Goal: Contribute content

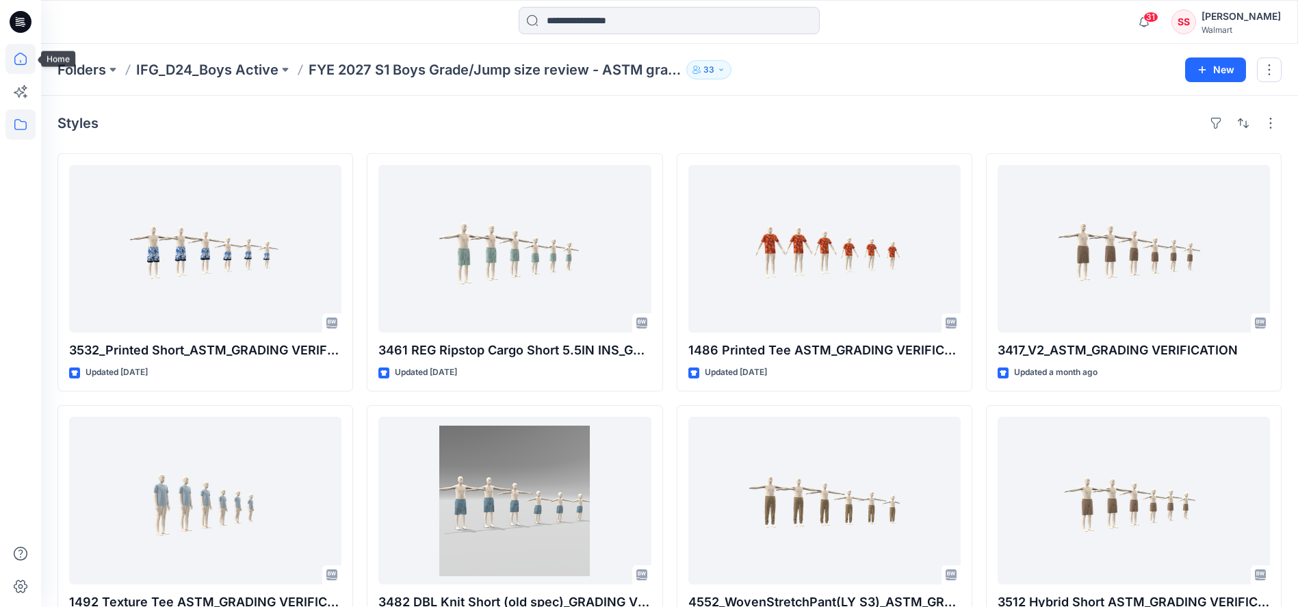
click at [10, 54] on icon at bounding box center [20, 59] width 30 height 30
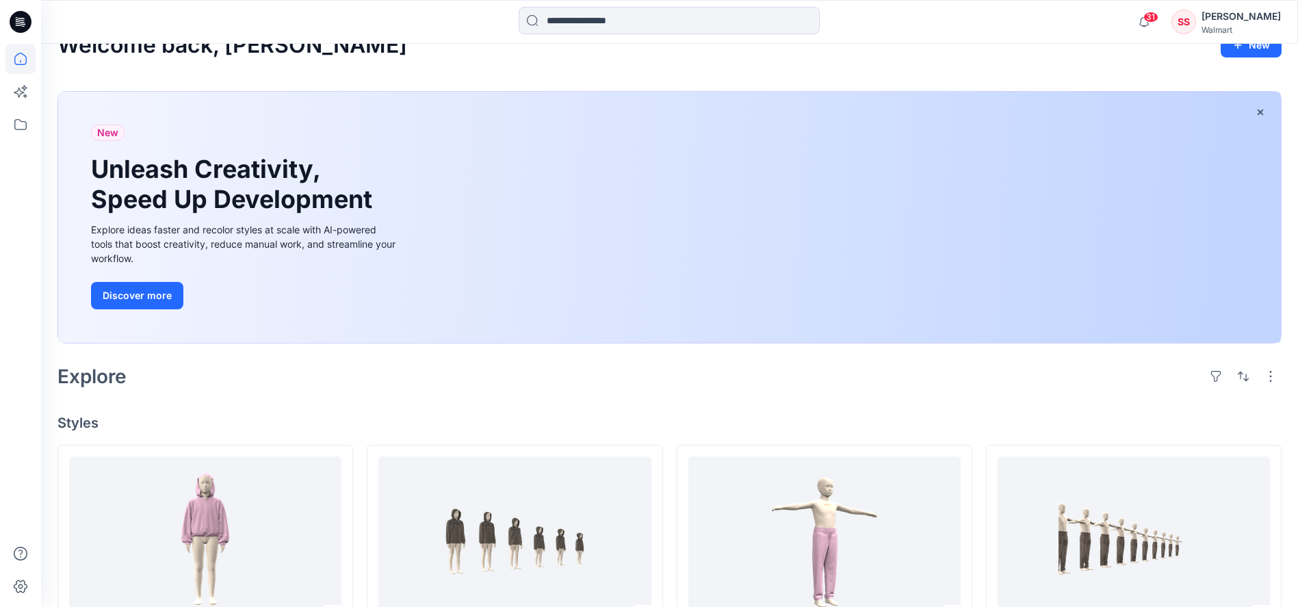
scroll to position [240, 0]
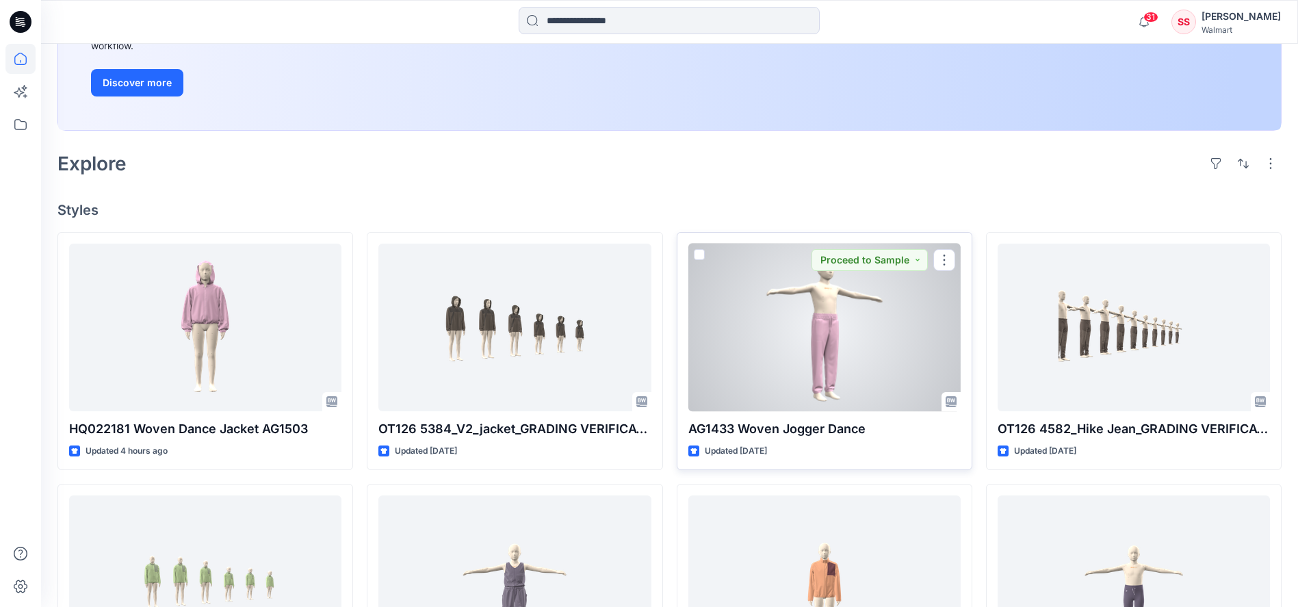
click at [794, 379] on div at bounding box center [824, 328] width 272 height 168
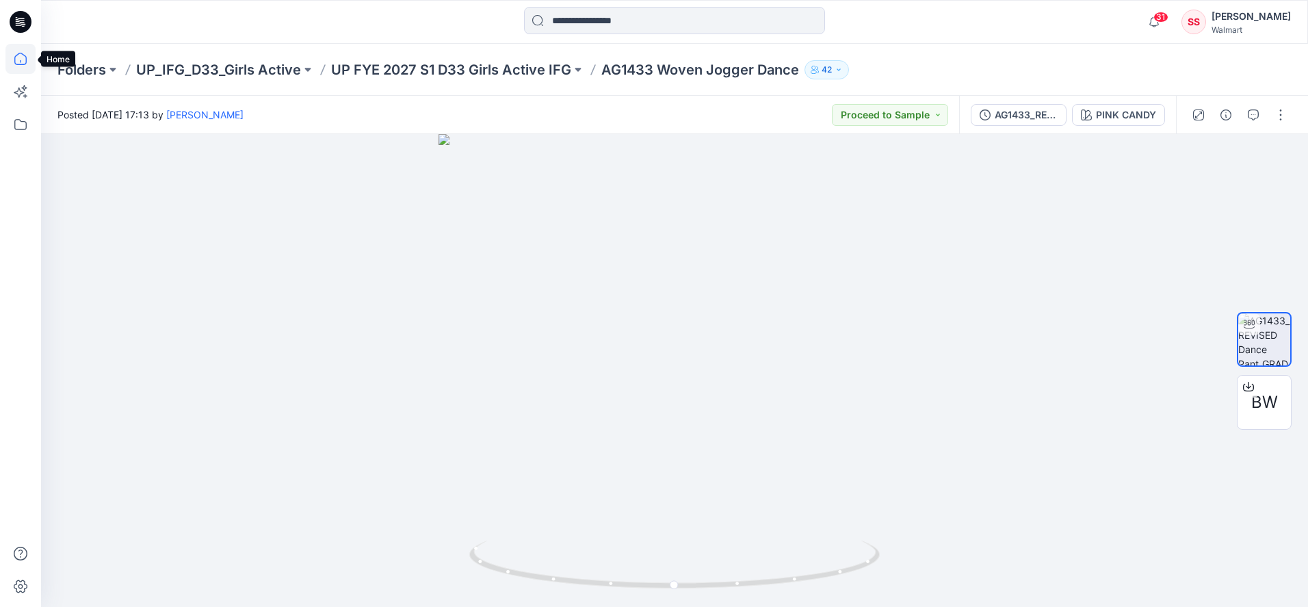
click at [12, 64] on icon at bounding box center [20, 59] width 30 height 30
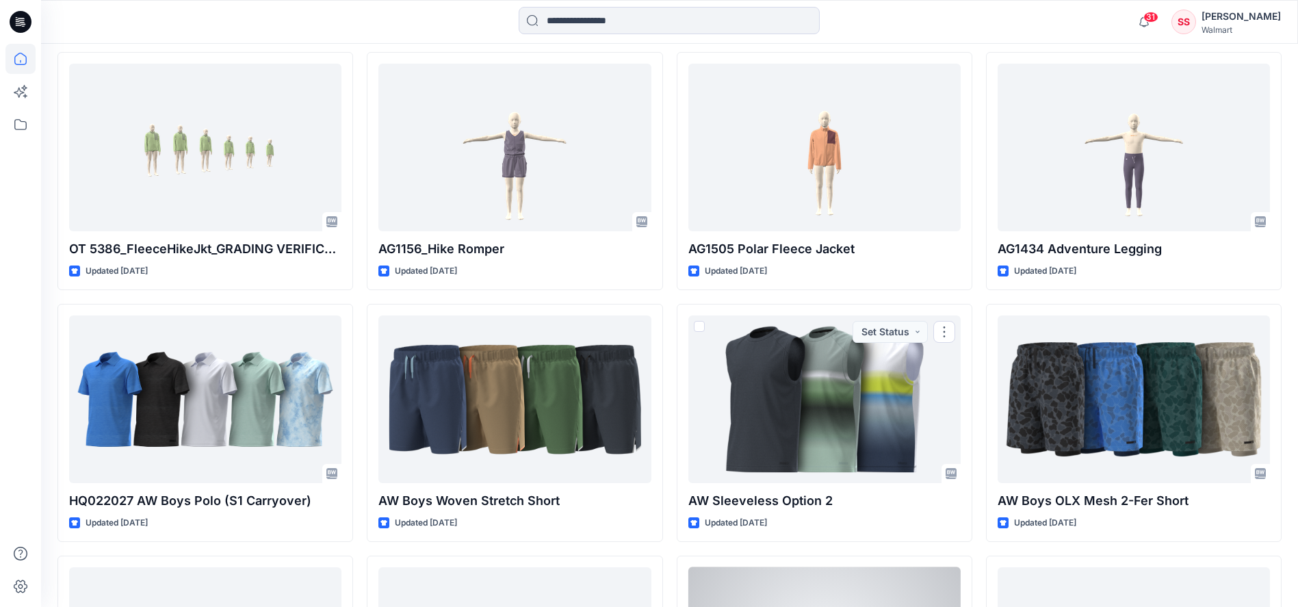
scroll to position [1302, 0]
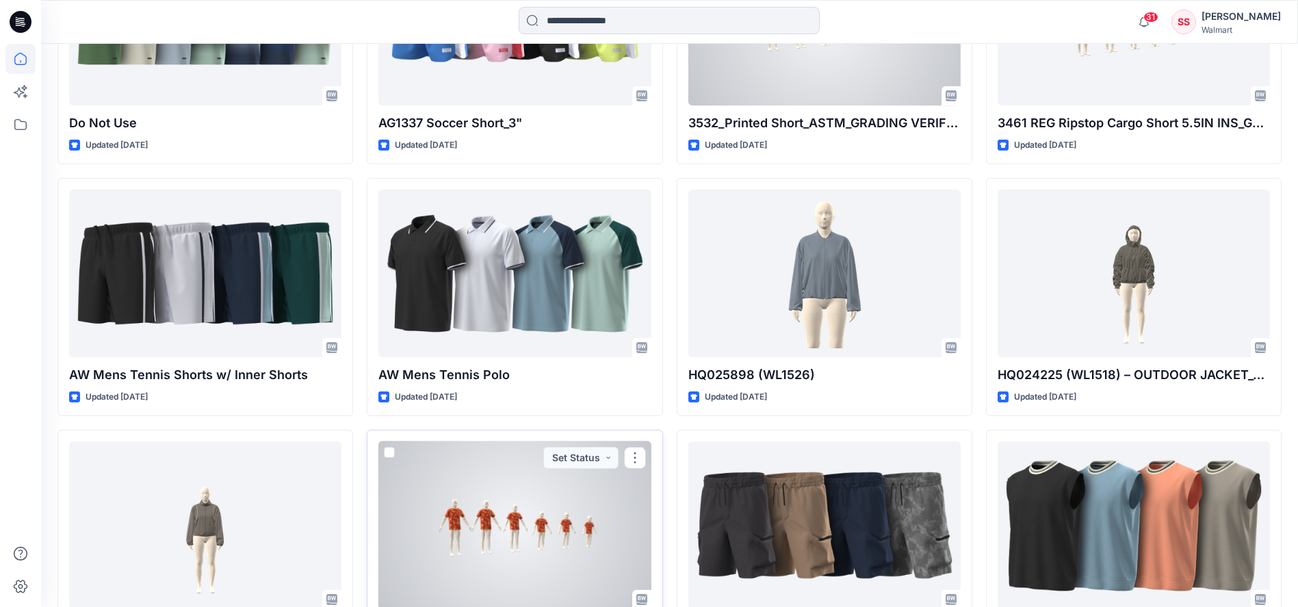
click at [574, 547] on div at bounding box center [514, 525] width 272 height 168
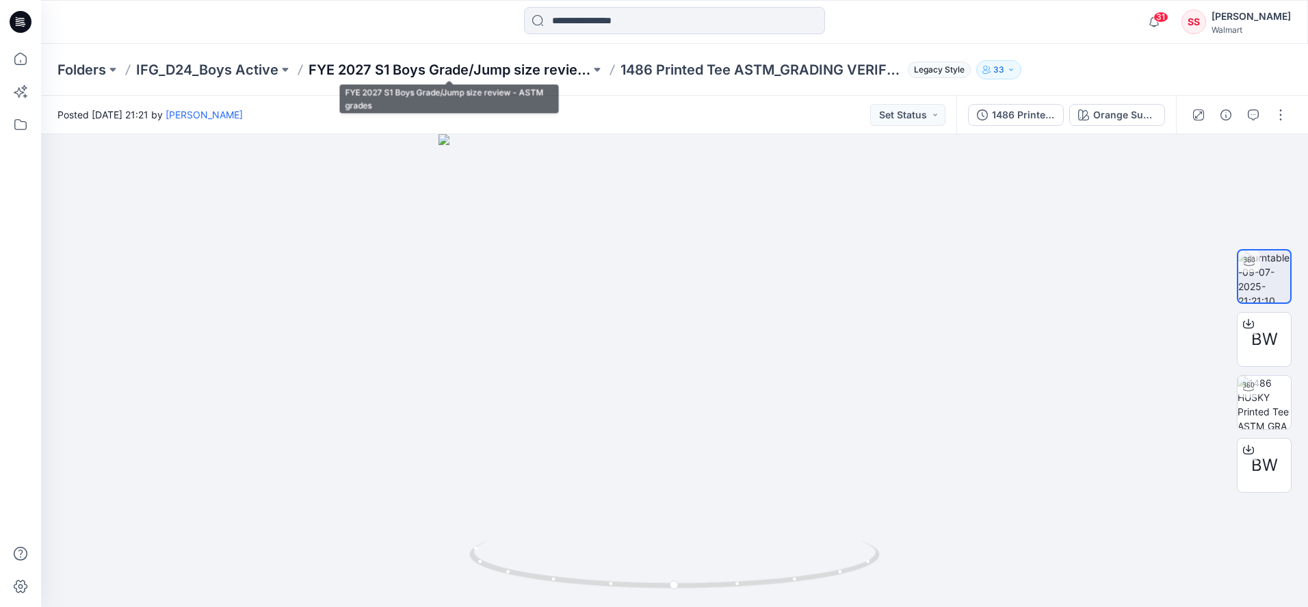
click at [426, 61] on p "FYE 2027 S1 Boys Grade/Jump size review - ASTM grades" at bounding box center [450, 69] width 282 height 19
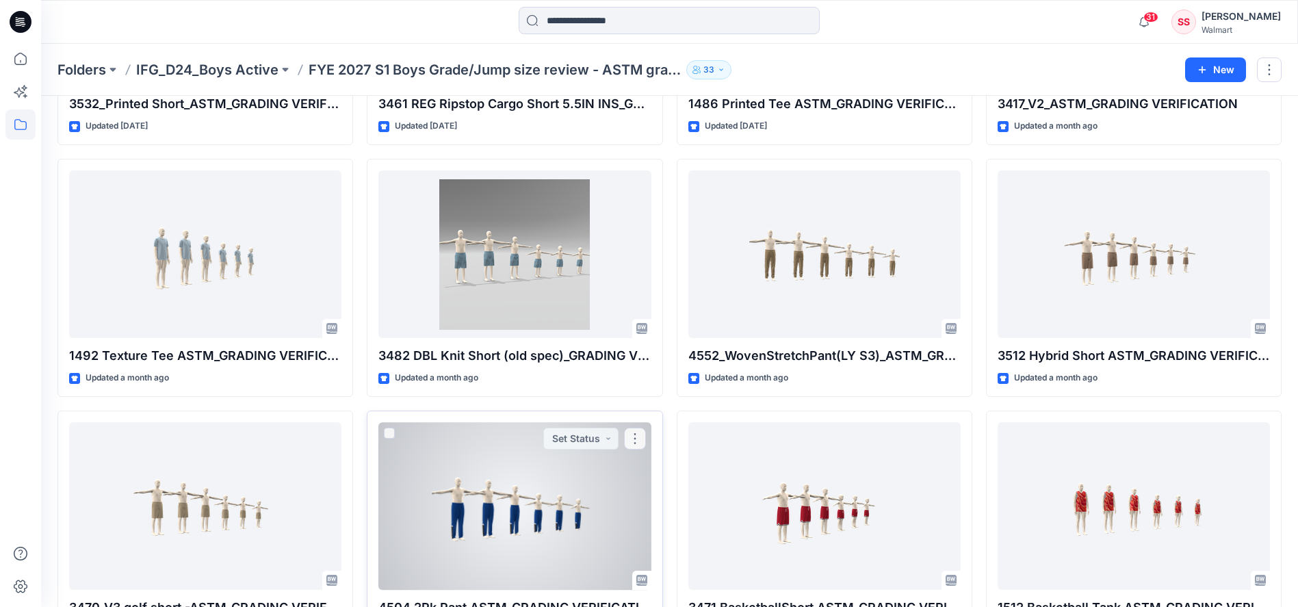
scroll to position [354, 0]
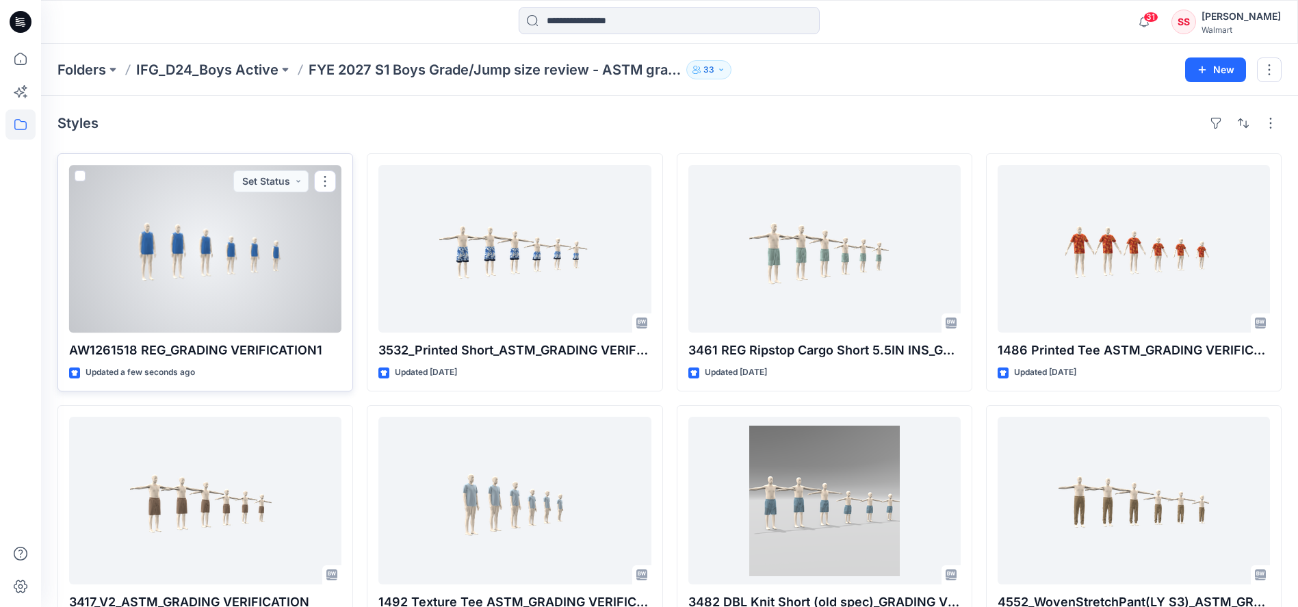
click at [205, 280] on div at bounding box center [205, 249] width 272 height 168
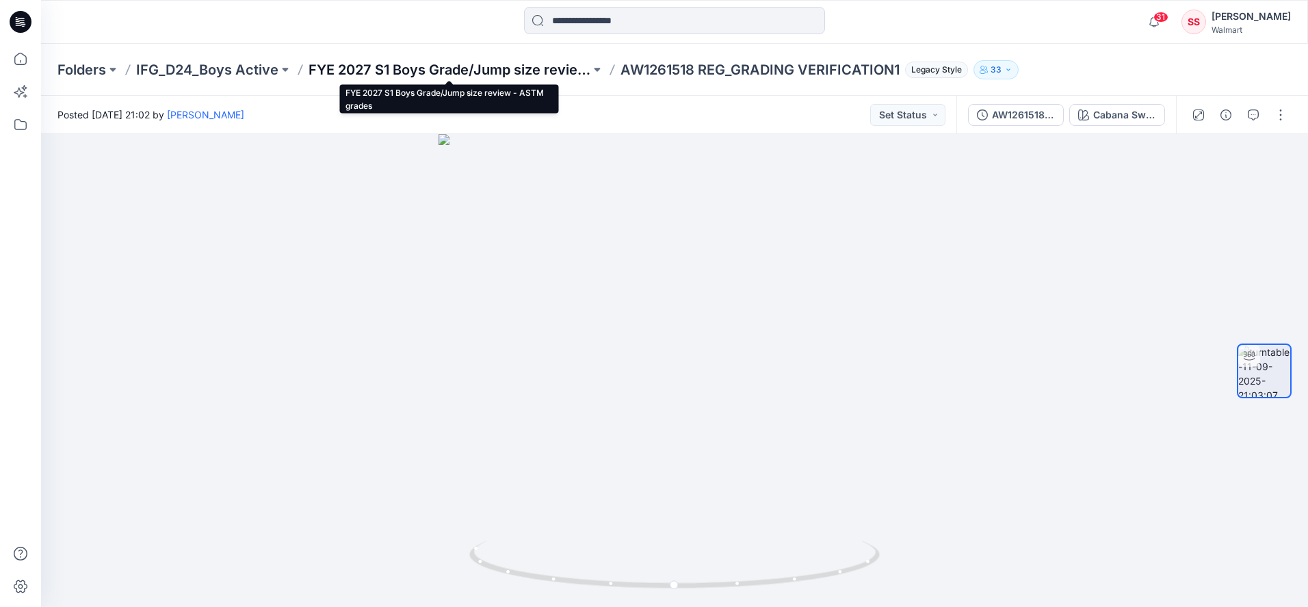
click at [508, 68] on p "FYE 2027 S1 Boys Grade/Jump size review - ASTM grades" at bounding box center [450, 69] width 282 height 19
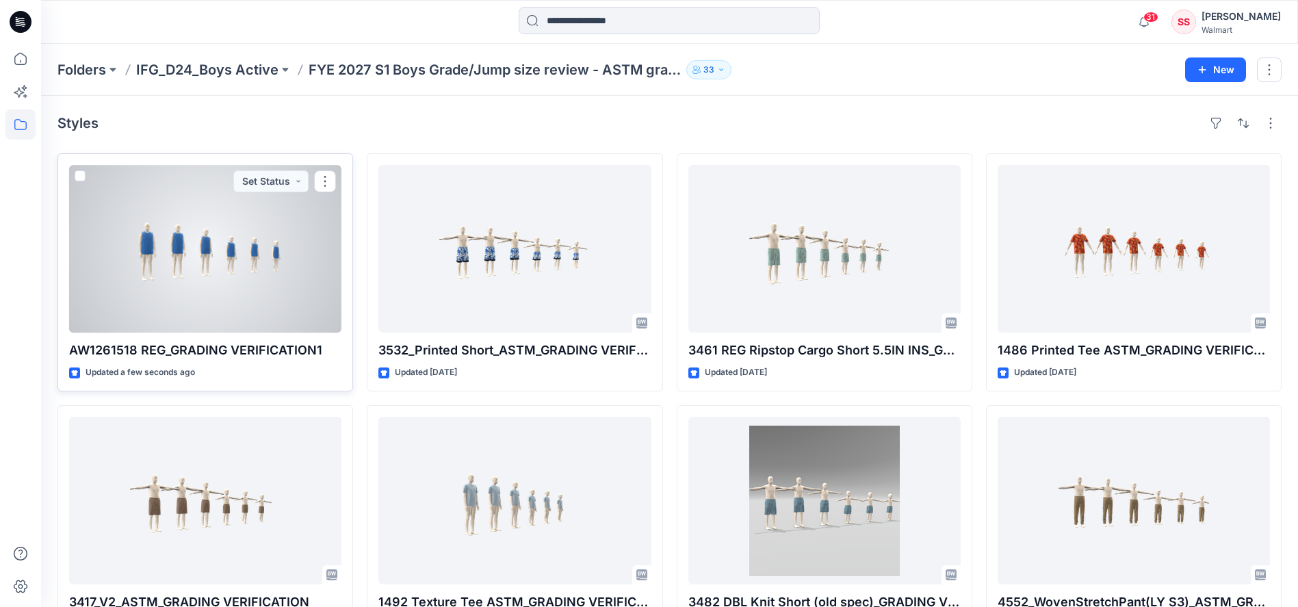
click at [236, 256] on div at bounding box center [205, 249] width 272 height 168
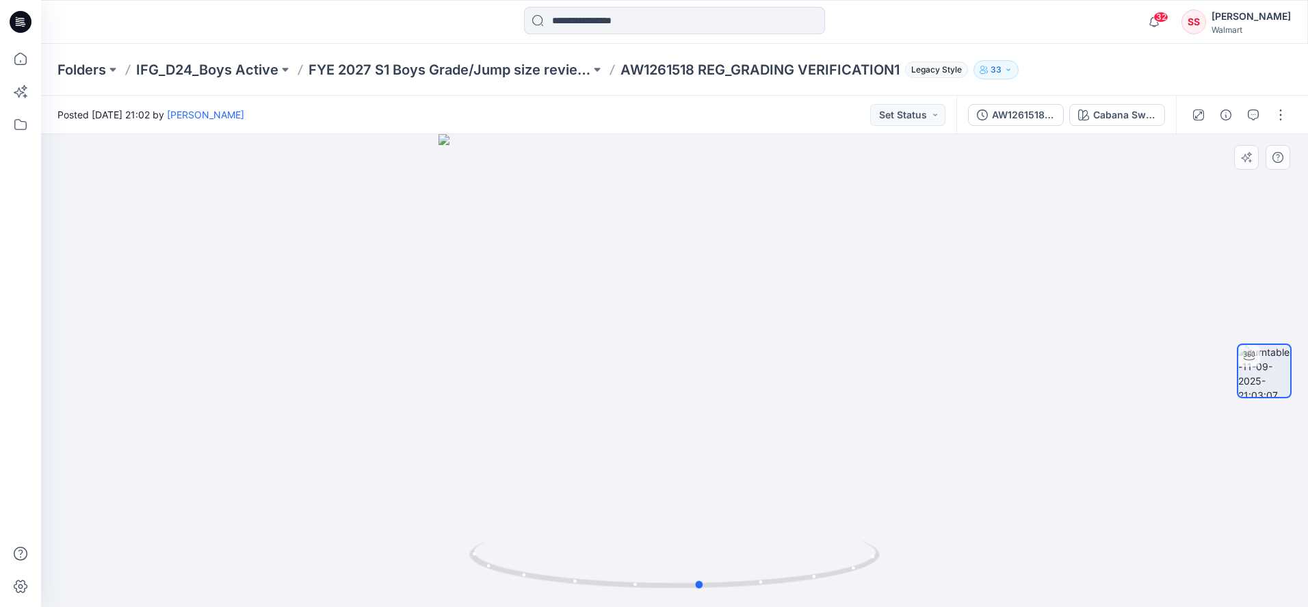
drag, startPoint x: 847, startPoint y: 567, endPoint x: 463, endPoint y: 486, distance: 393.1
click at [463, 486] on div at bounding box center [674, 370] width 1267 height 473
click at [1279, 119] on button "button" at bounding box center [1281, 115] width 22 height 22
click at [1188, 145] on p "Edit" at bounding box center [1193, 147] width 17 height 14
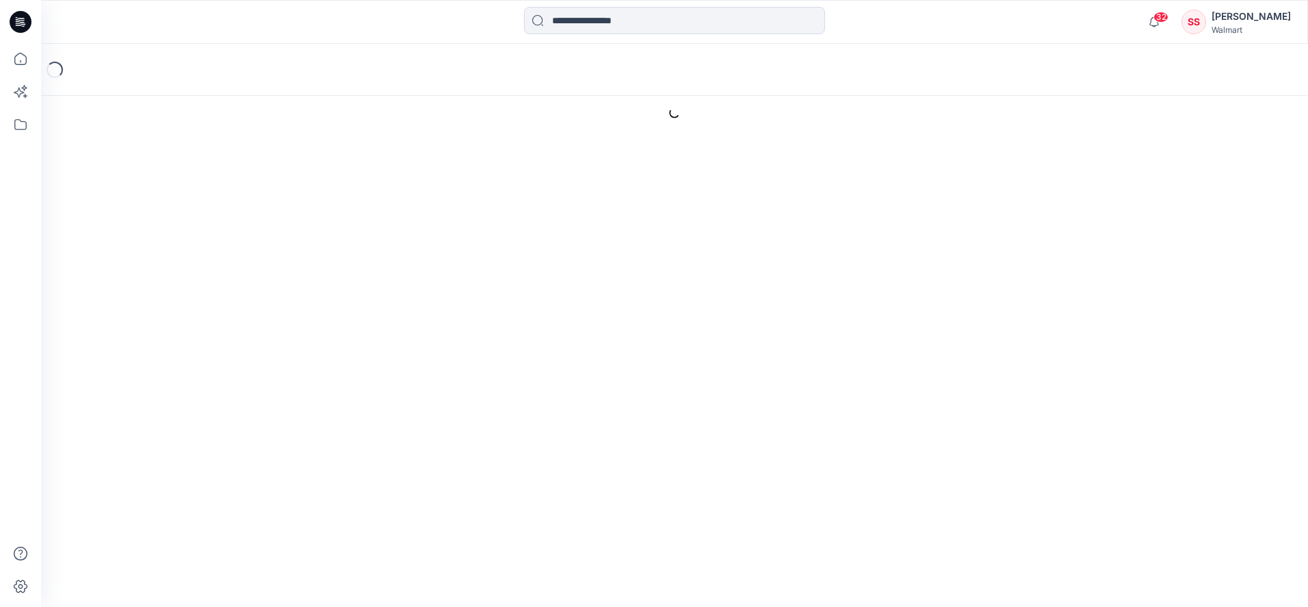
type input "**********"
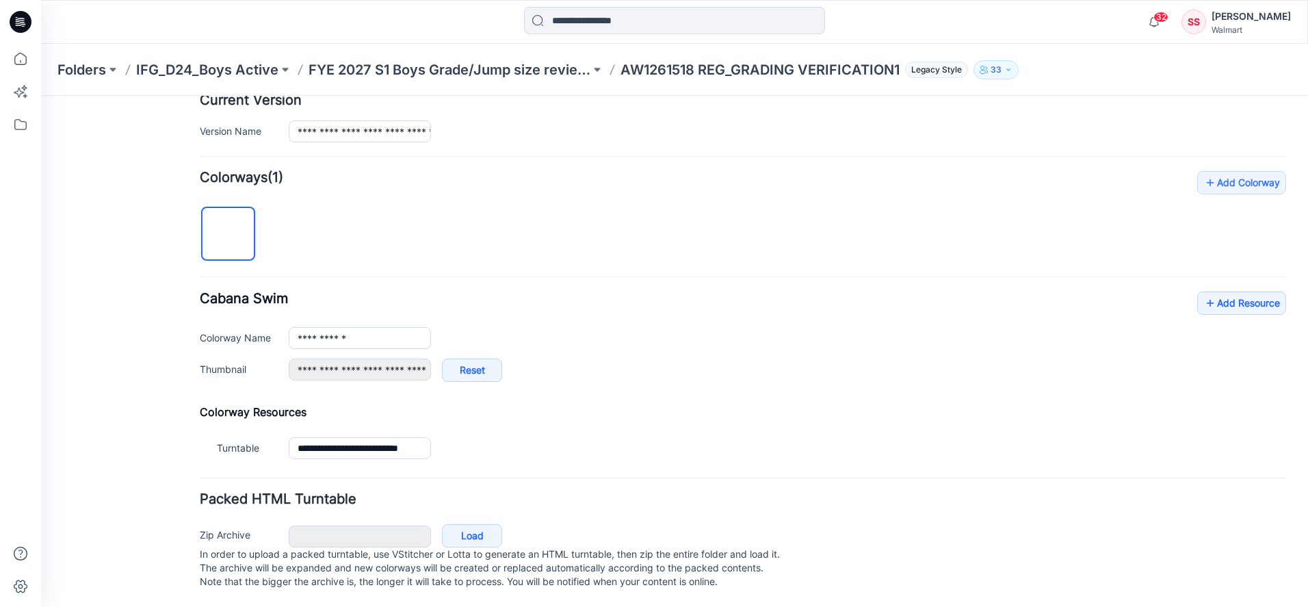
scroll to position [367, 0]
click at [1233, 292] on link "Add Resource" at bounding box center [1242, 303] width 89 height 23
click at [1230, 292] on link "Add Resource" at bounding box center [1242, 303] width 89 height 23
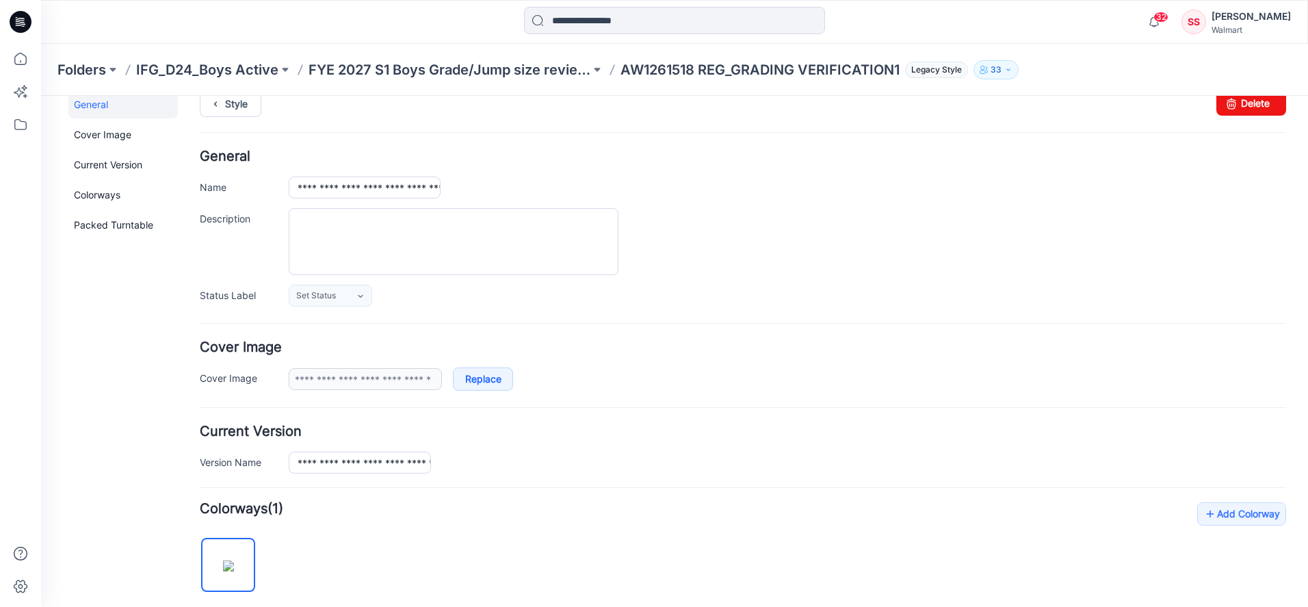
scroll to position [0, 0]
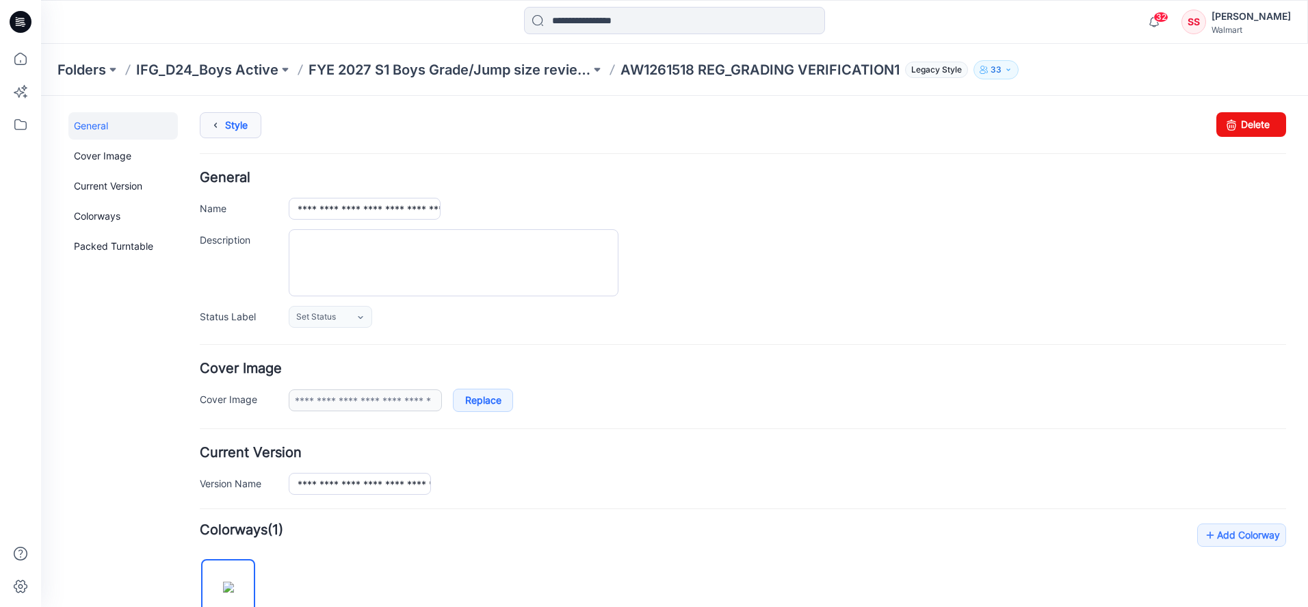
click at [226, 125] on link "Style" at bounding box center [231, 125] width 62 height 26
